Goal: Information Seeking & Learning: Find specific page/section

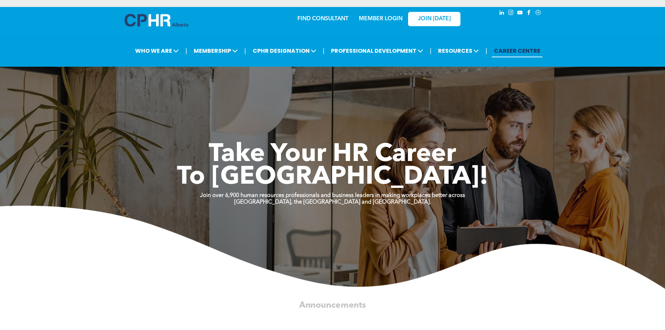
click at [381, 16] on link "MEMBER LOGIN" at bounding box center [381, 19] width 44 height 6
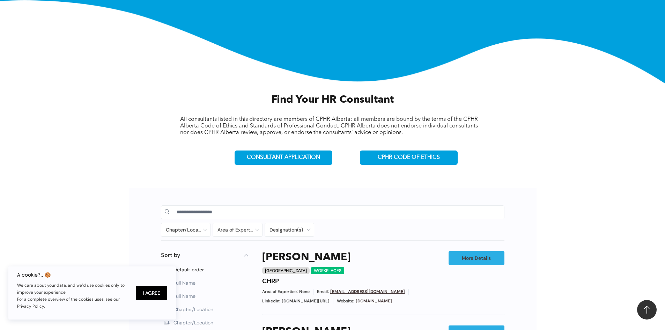
scroll to position [209, 0]
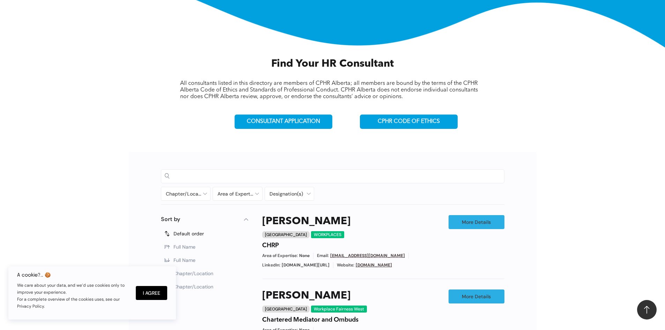
click at [208, 177] on input at bounding box center [339, 176] width 324 height 10
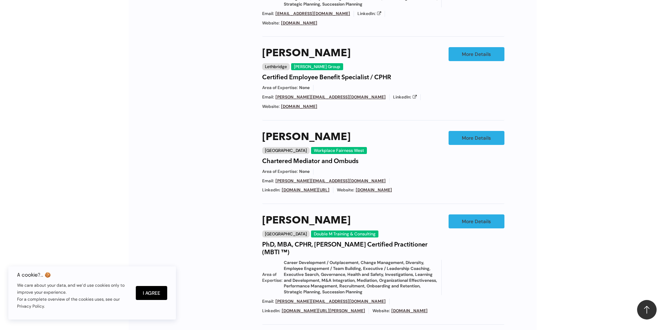
scroll to position [314, 0]
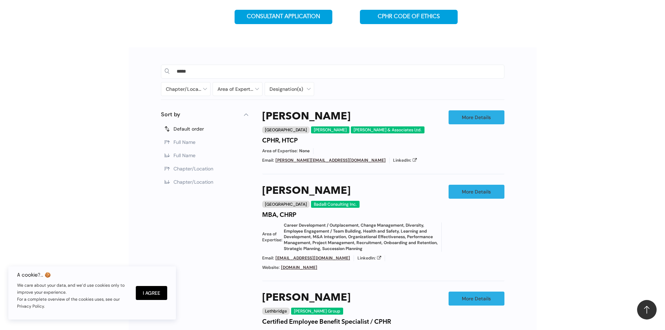
drag, startPoint x: 197, startPoint y: 70, endPoint x: 109, endPoint y: 65, distance: 88.4
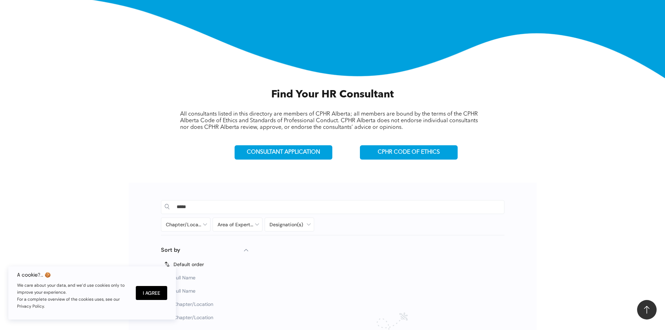
scroll to position [174, 0]
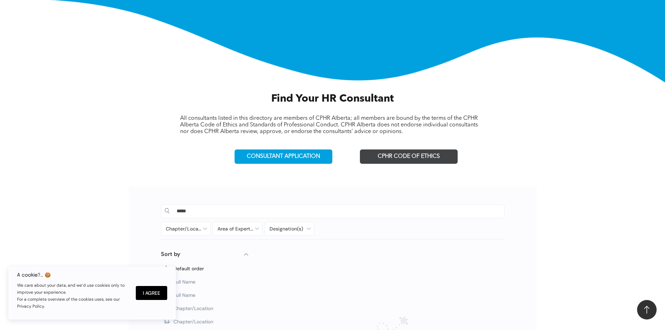
click at [425, 158] on span "CPHR CODE OF ETHICS" at bounding box center [408, 156] width 62 height 7
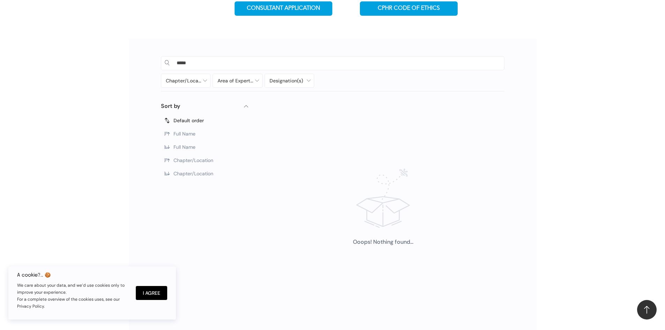
scroll to position [349, 0]
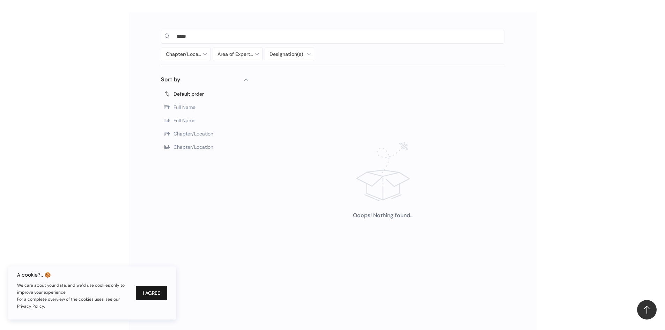
click at [142, 296] on button "I Agree" at bounding box center [151, 293] width 31 height 14
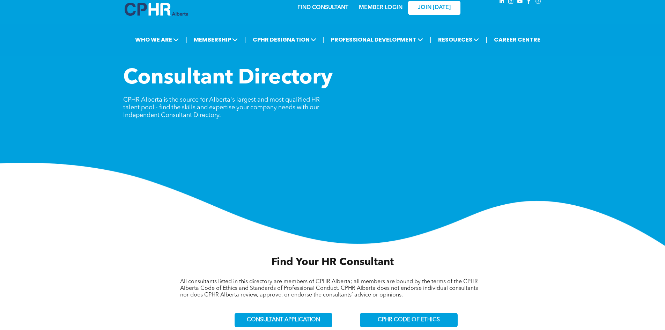
scroll to position [0, 0]
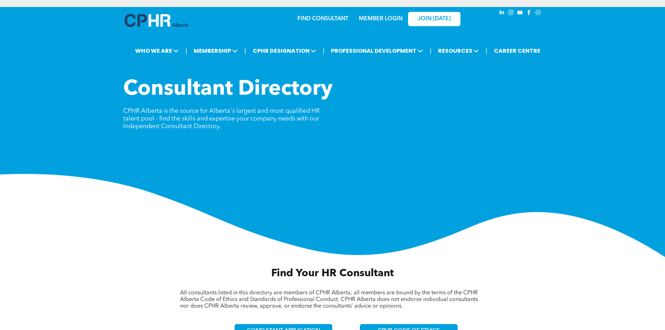
type input "*****"
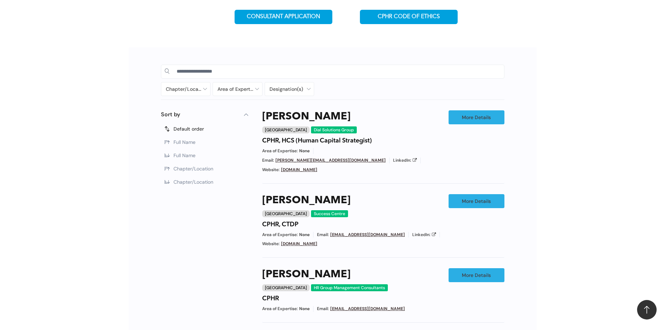
scroll to position [209, 0]
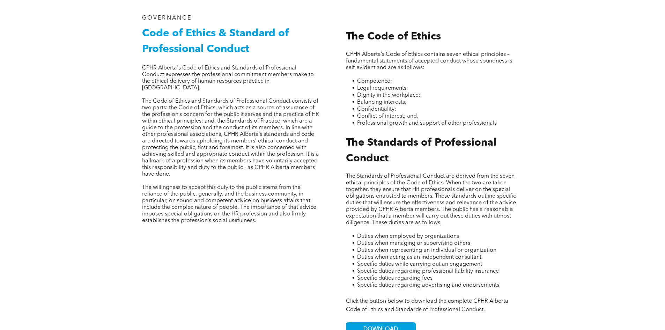
scroll to position [174, 0]
